Goal: Transaction & Acquisition: Download file/media

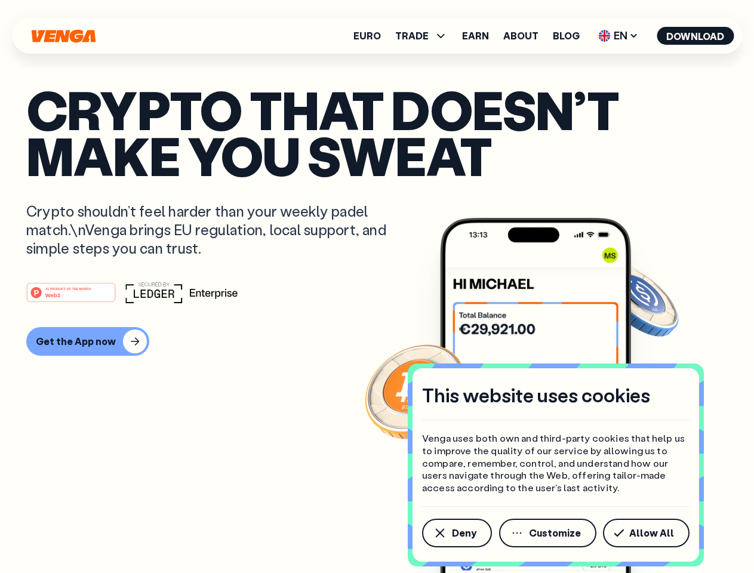
click at [377, 287] on div "#1 PRODUCT OF THE MONTH Web3" at bounding box center [376, 292] width 701 height 21
click at [456, 533] on span "Deny" at bounding box center [464, 533] width 24 height 10
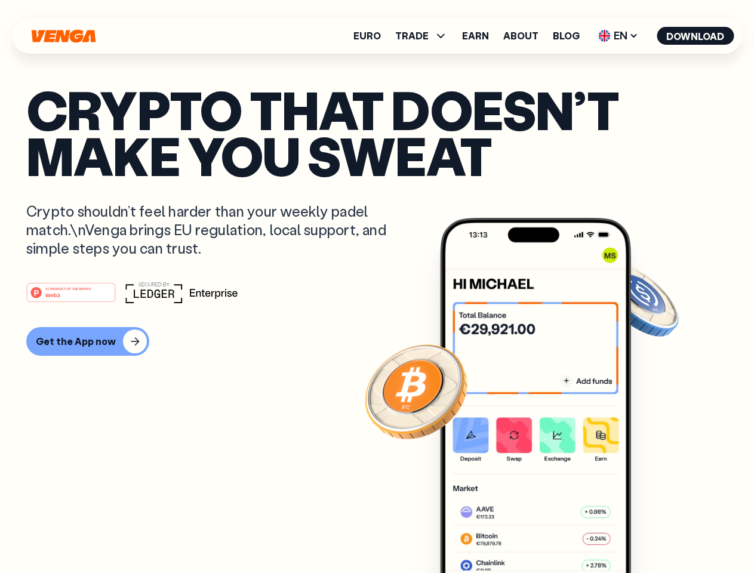
click at [549, 533] on img at bounding box center [535, 418] width 191 height 400
click at [648, 533] on article "Crypto that doesn’t make you sweat Crypto shouldn’t feel harder than your weekl…" at bounding box center [376, 311] width 701 height 448
click at [425, 36] on span "TRADE" at bounding box center [411, 36] width 33 height 10
click at [619, 36] on span "EN" at bounding box center [618, 35] width 48 height 19
click at [696, 36] on button "Download" at bounding box center [695, 36] width 77 height 18
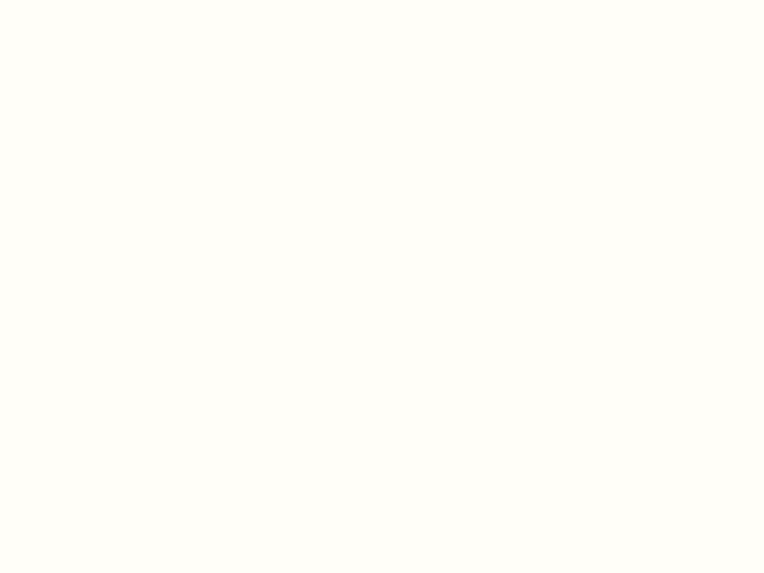
click at [377, 0] on html "This website uses cookies Venga uses both own and third-party cookies that help…" at bounding box center [382, 0] width 764 height 0
click at [86, 0] on html "This website uses cookies Venga uses both own and third-party cookies that help…" at bounding box center [382, 0] width 764 height 0
click at [73, 0] on html "This website uses cookies Venga uses both own and third-party cookies that help…" at bounding box center [382, 0] width 764 height 0
